Goal: Task Accomplishment & Management: Manage account settings

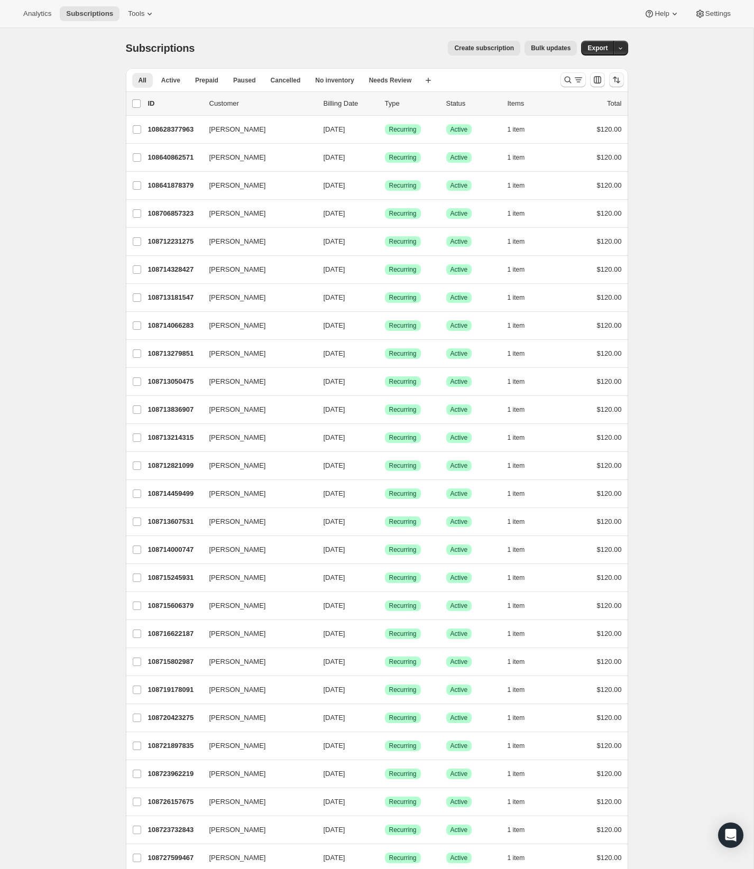
click at [617, 79] on icon "Sort the results" at bounding box center [616, 80] width 11 height 11
click at [566, 178] on span "Newest first" at bounding box center [589, 182] width 50 height 8
click at [555, 161] on span at bounding box center [556, 158] width 8 height 8
click at [553, 155] on input "Created date" at bounding box center [552, 154] width 1 height 1
radio input "true"
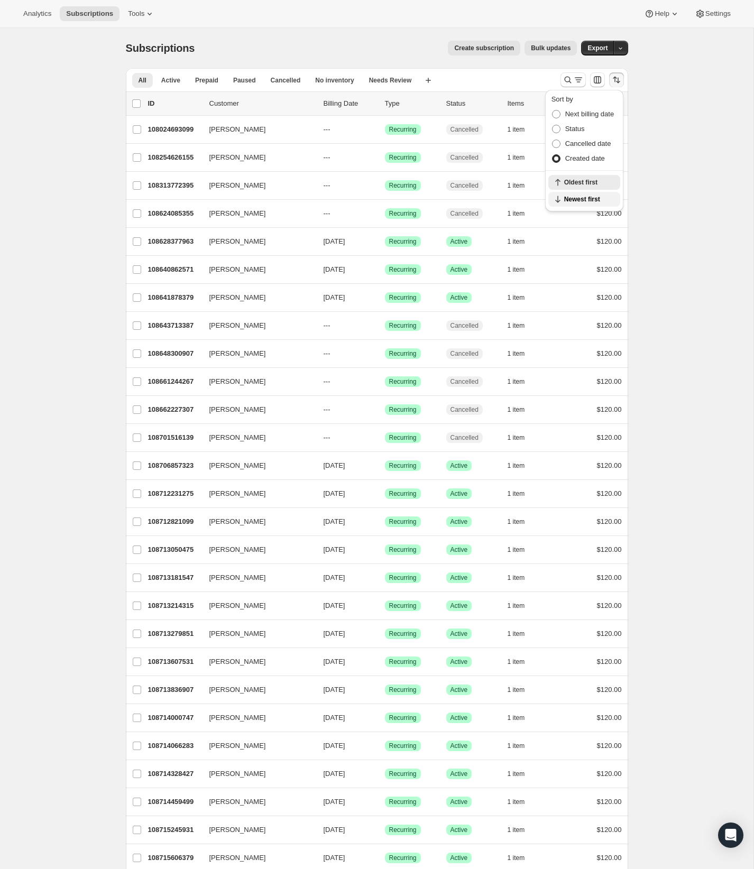
click at [593, 202] on span "Newest first" at bounding box center [589, 199] width 50 height 8
click at [688, 190] on div "Subscriptions. This page is ready Subscriptions Create subscription Bulk update…" at bounding box center [377, 802] width 754 height 1548
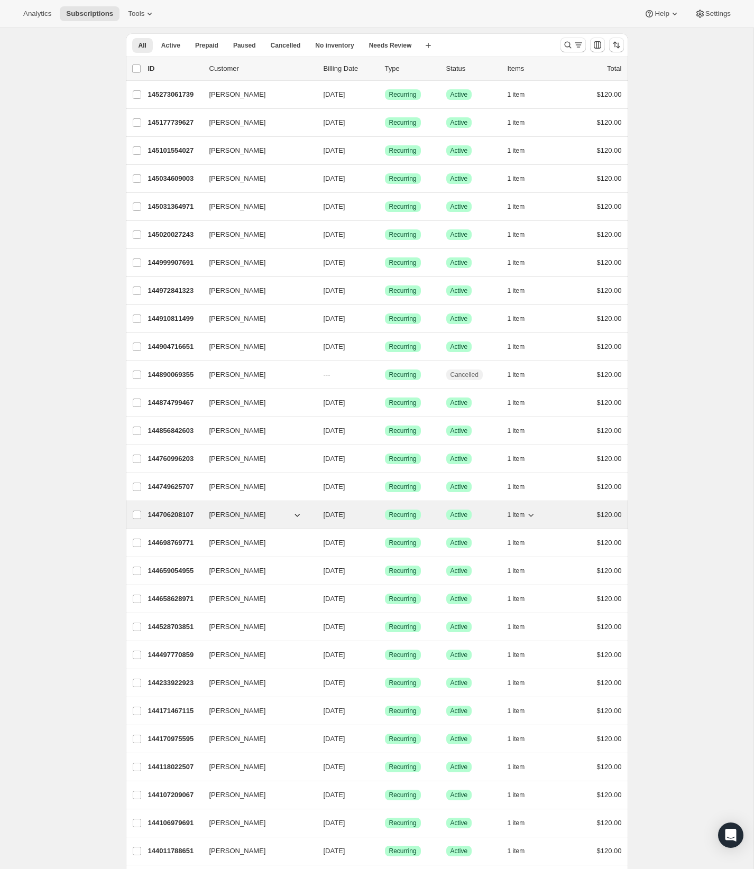
scroll to position [76, 0]
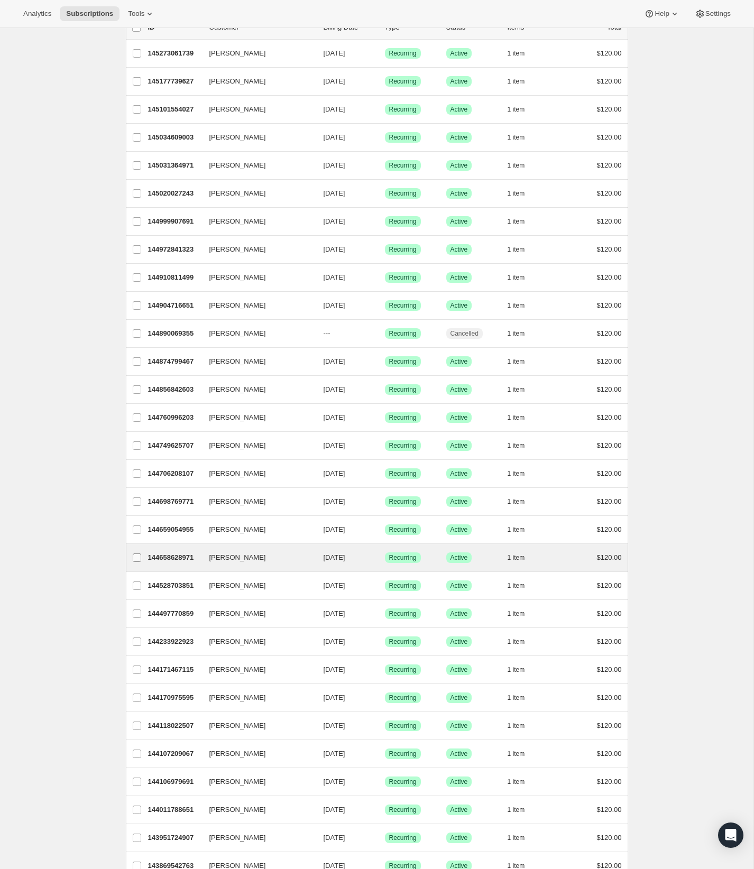
click at [141, 563] on span at bounding box center [137, 558] width 10 height 10
click at [141, 562] on input "[PERSON_NAME]" at bounding box center [137, 558] width 8 height 8
checkbox input "true"
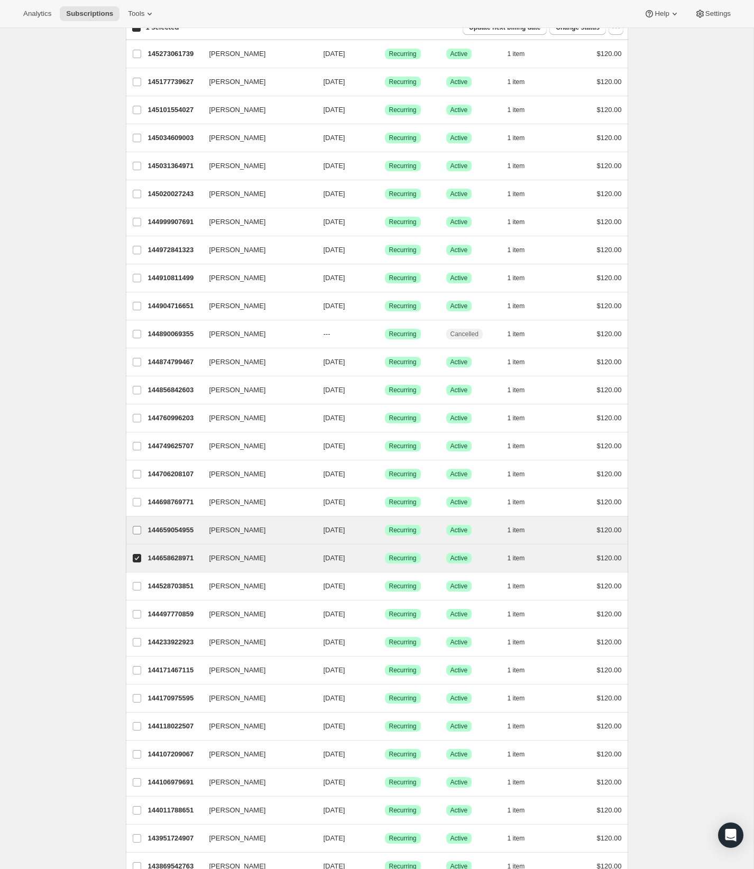
click at [139, 529] on input "[PERSON_NAME]" at bounding box center [137, 530] width 8 height 8
checkbox input "true"
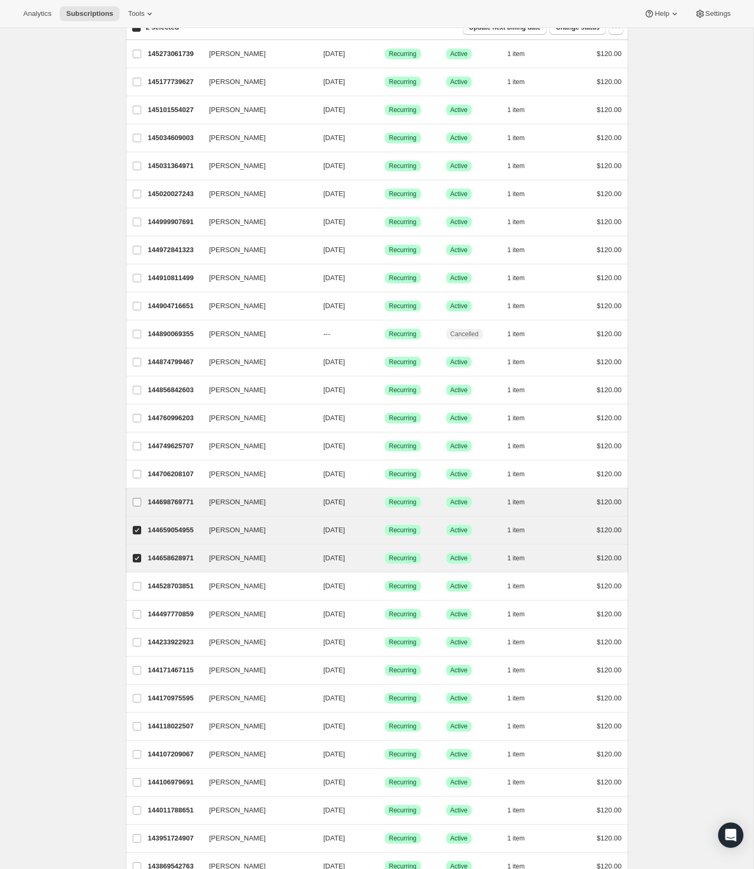
click at [139, 497] on label "[PERSON_NAME]" at bounding box center [137, 502] width 22 height 27
click at [139, 498] on input "[PERSON_NAME]" at bounding box center [137, 502] width 8 height 8
checkbox input "true"
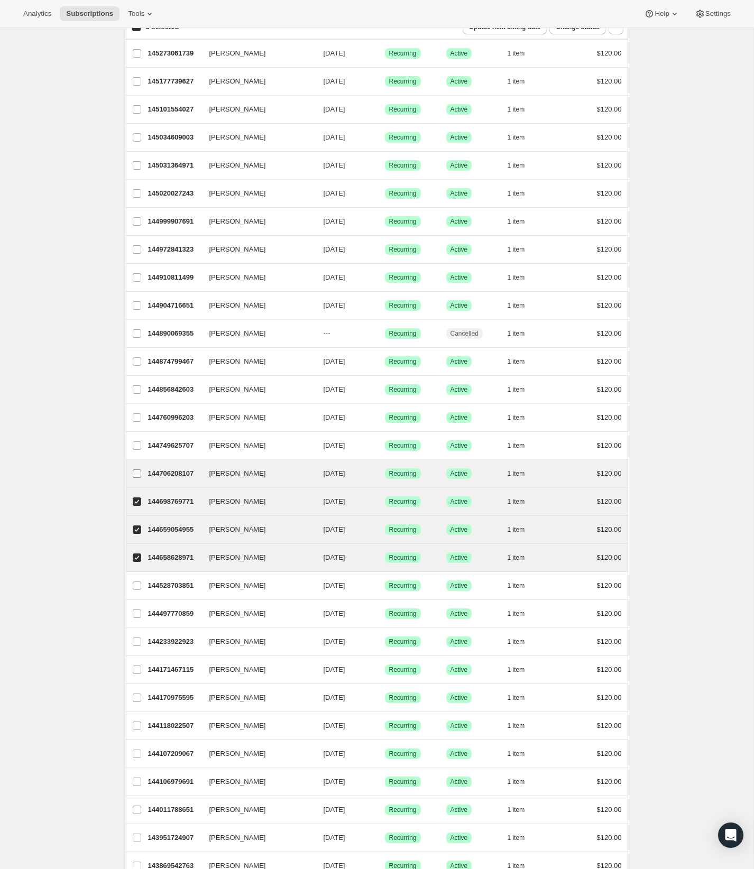
click at [139, 473] on input "[PERSON_NAME]" at bounding box center [137, 474] width 8 height 8
checkbox input "true"
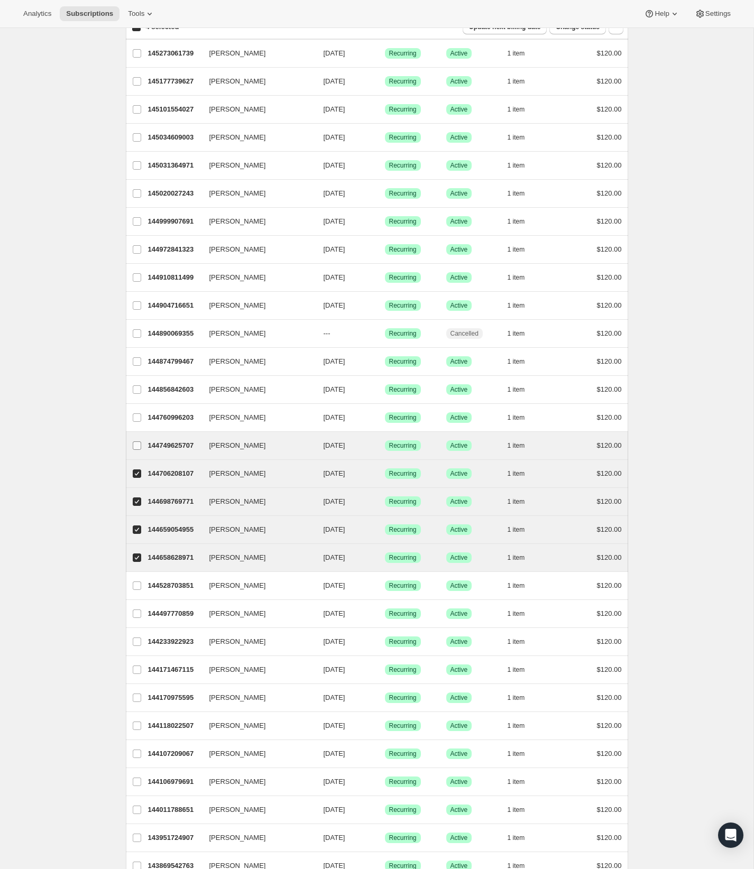
click at [138, 448] on input "[PERSON_NAME]" at bounding box center [137, 446] width 8 height 8
checkbox input "true"
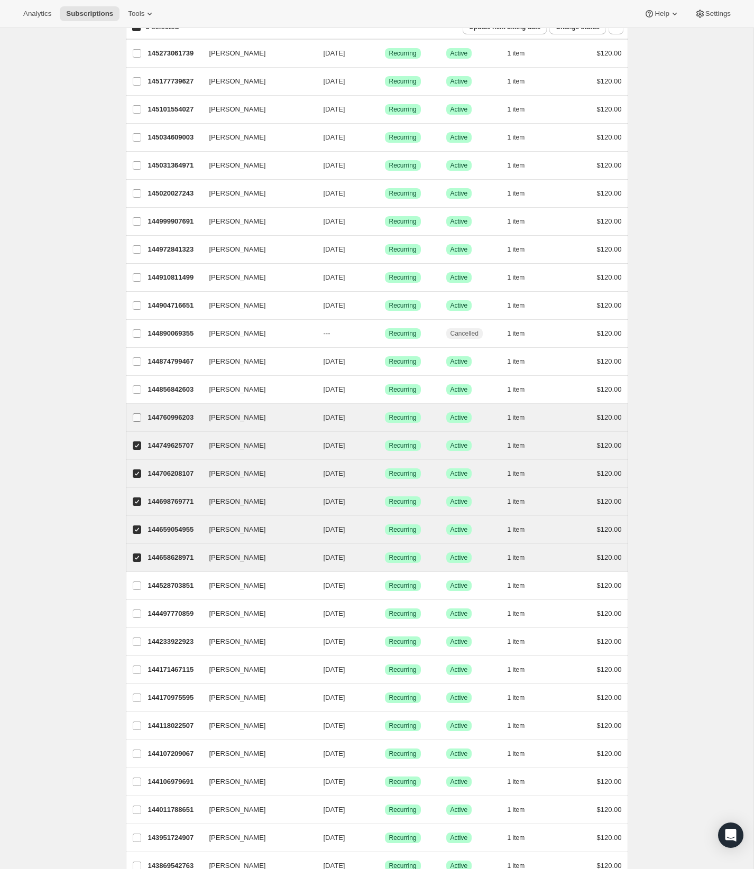
click at [140, 419] on input "[PERSON_NAME]" at bounding box center [137, 418] width 8 height 8
checkbox input "true"
click at [137, 388] on input "[PERSON_NAME]" at bounding box center [137, 389] width 8 height 8
checkbox input "true"
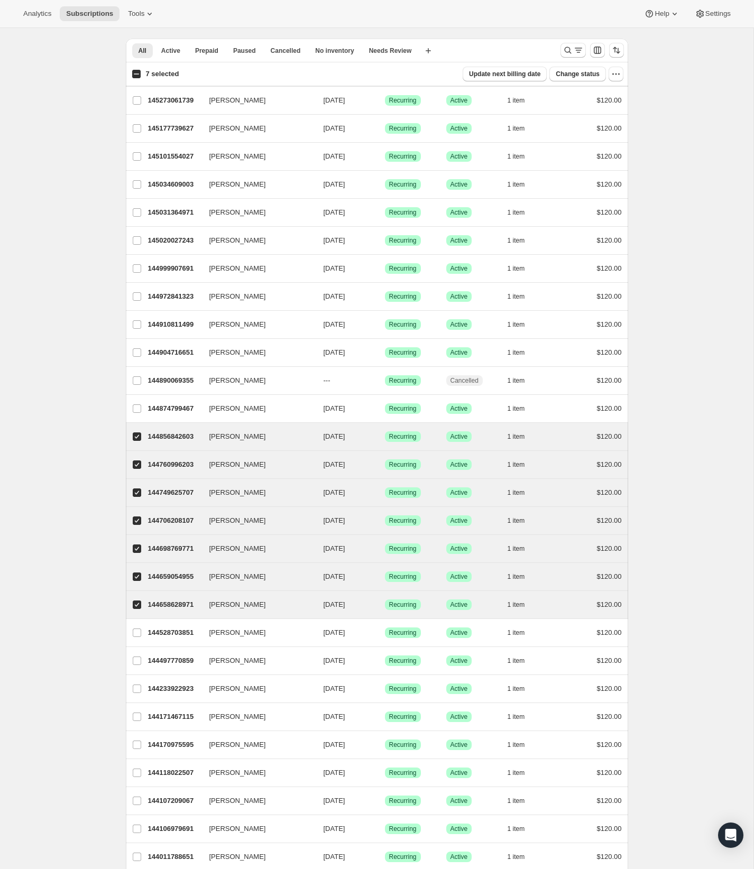
scroll to position [0, 0]
